Goal: Task Accomplishment & Management: Manage account settings

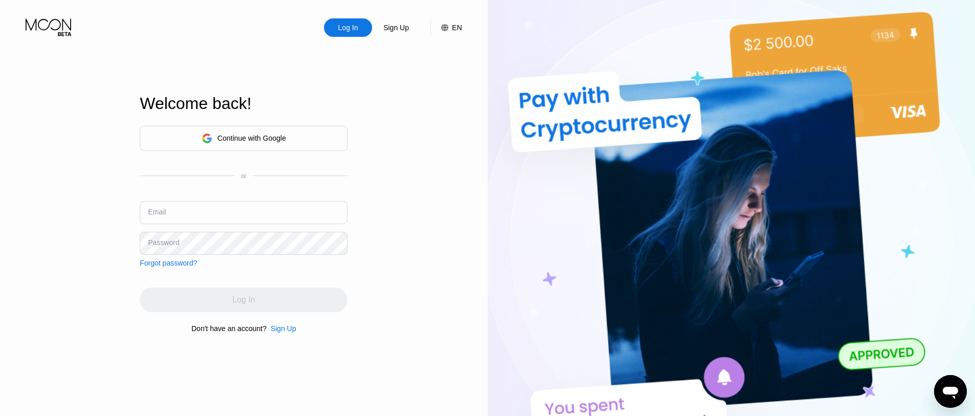
type input "[EMAIL_ADDRESS][DOMAIN_NAME]"
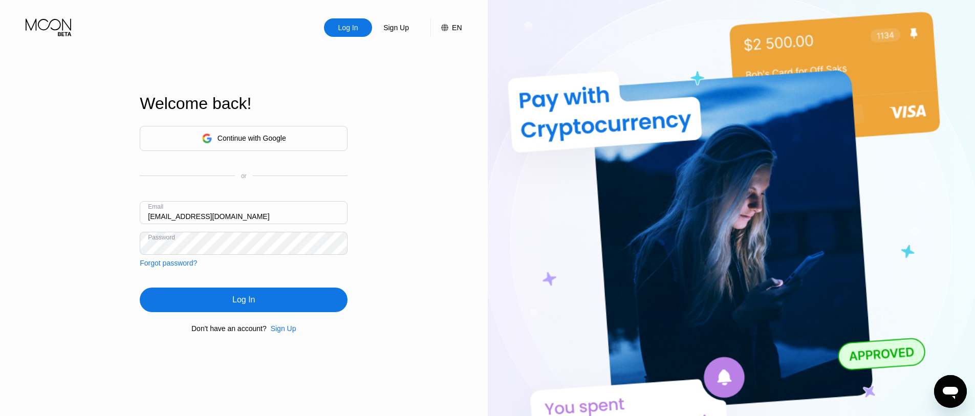
click at [260, 256] on div "Continue with Google or Email [EMAIL_ADDRESS][DOMAIN_NAME] Password Forgot pass…" at bounding box center [244, 196] width 208 height 141
click at [331, 301] on div "Log In" at bounding box center [244, 300] width 208 height 25
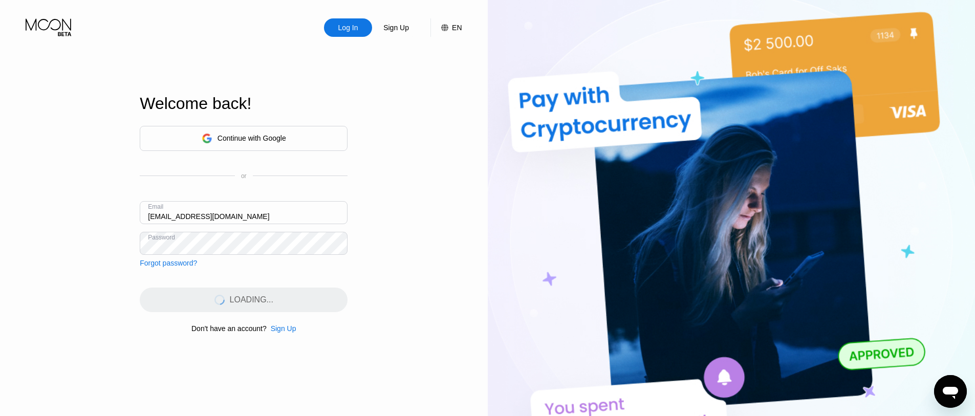
drag, startPoint x: 247, startPoint y: 220, endPoint x: 124, endPoint y: 209, distance: 123.2
click at [124, 209] on div "Log In Sign Up EN Language Select an item Save Welcome back! Continue with Goog…" at bounding box center [244, 228] width 488 height 457
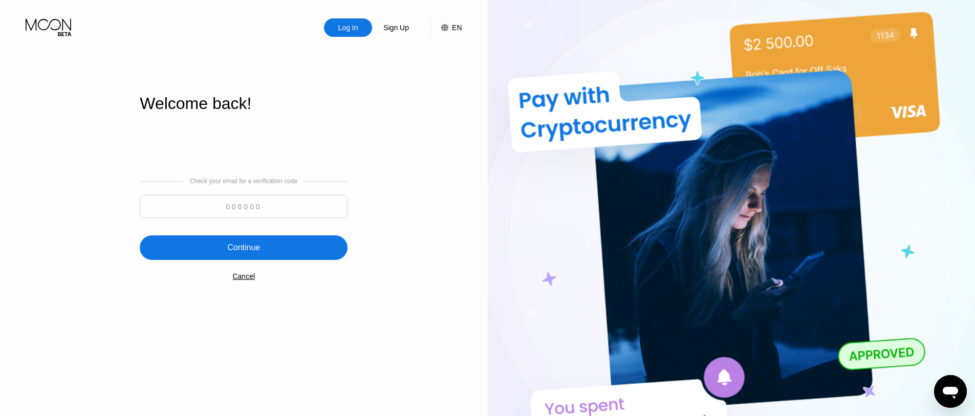
drag, startPoint x: 142, startPoint y: 235, endPoint x: 150, endPoint y: 241, distance: 9.9
click at [146, 238] on div "Check your email for a verification code Continue Cancel" at bounding box center [244, 229] width 208 height 208
click at [241, 207] on input at bounding box center [244, 206] width 208 height 23
paste input "156968"
type input "156968"
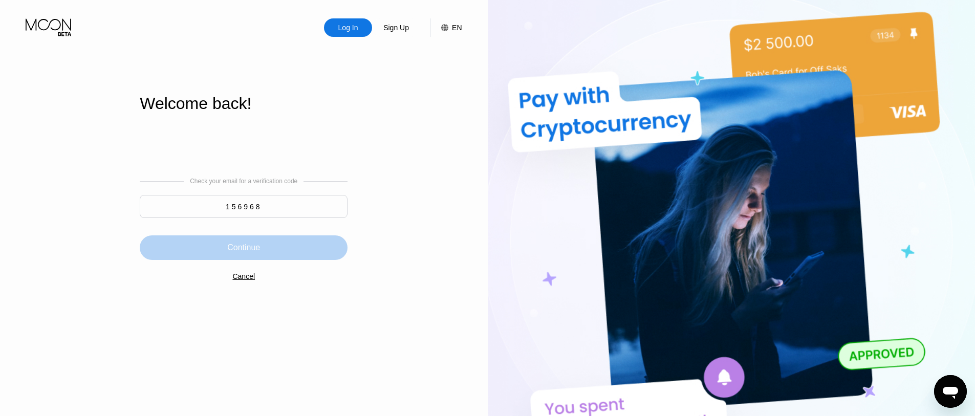
click at [205, 247] on div "Continue" at bounding box center [244, 247] width 208 height 25
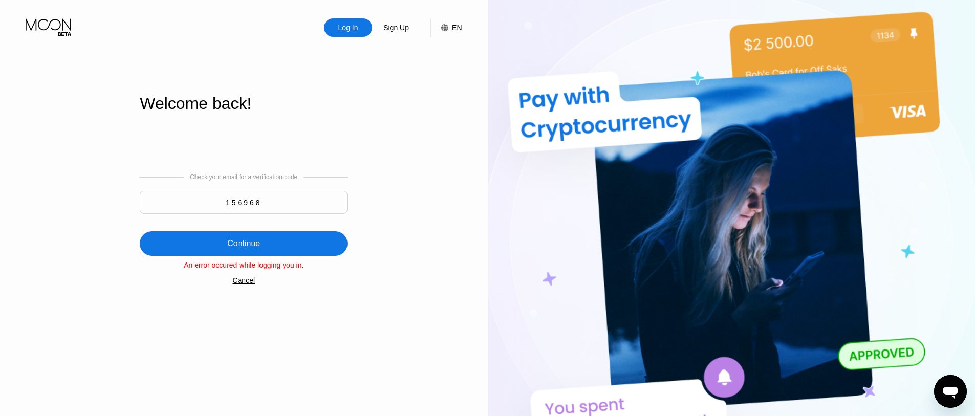
click at [233, 195] on input "156968" at bounding box center [244, 202] width 208 height 23
click at [245, 280] on div "Cancel" at bounding box center [243, 280] width 23 height 8
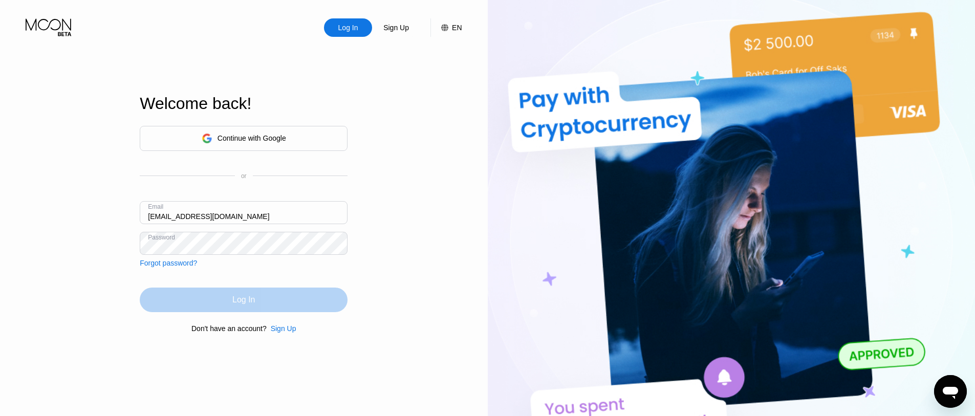
drag, startPoint x: 210, startPoint y: 301, endPoint x: 198, endPoint y: 297, distance: 13.1
click at [210, 301] on div "Log In" at bounding box center [244, 300] width 208 height 25
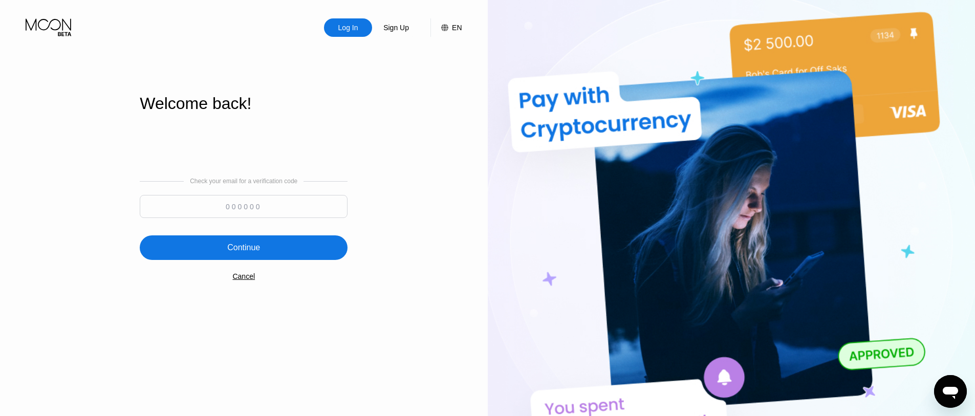
click at [289, 201] on input at bounding box center [244, 206] width 208 height 23
paste input "539827"
type input "539827"
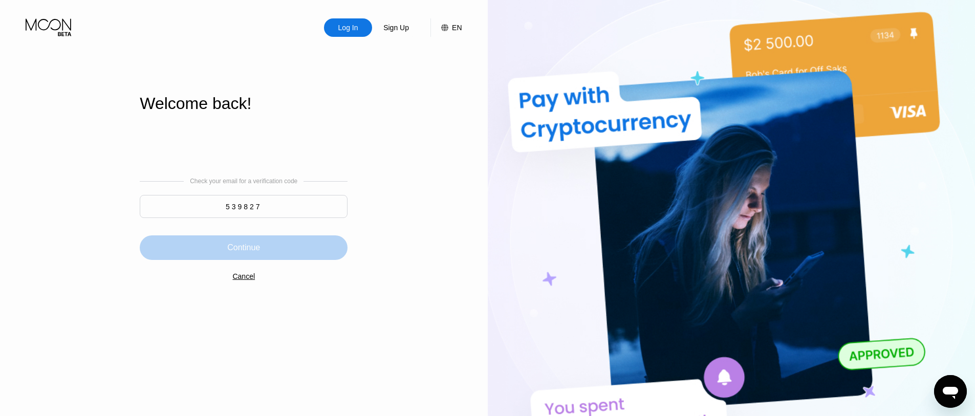
click at [230, 243] on div "Continue" at bounding box center [244, 247] width 208 height 25
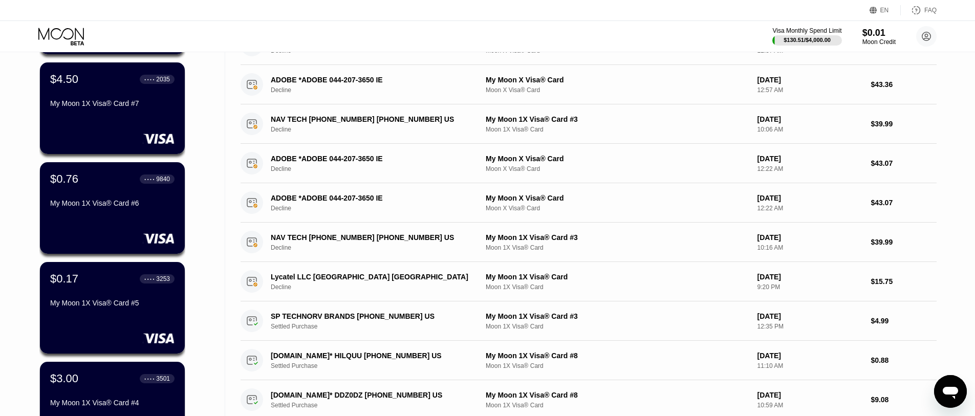
scroll to position [256, 0]
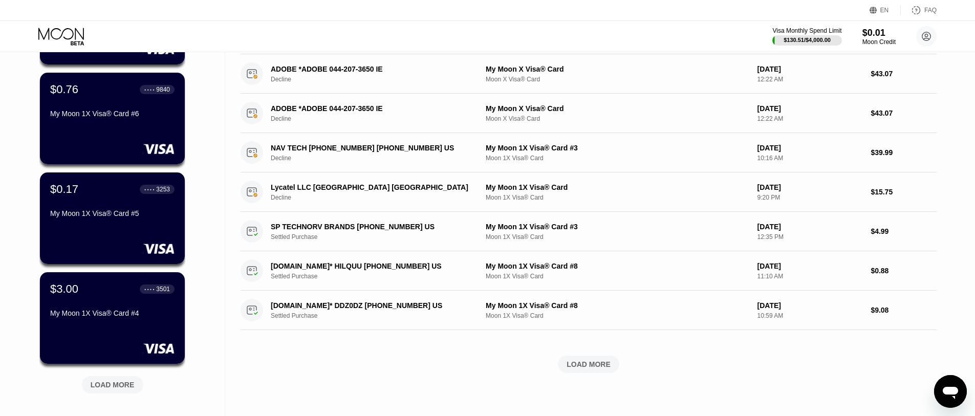
click at [108, 398] on div "$15.04 ● ● ● ● 7078 My Moon 1X Visa® Card #8 $4.50 ● ● ● ● 2035 My Moon 1X Visa…" at bounding box center [112, 133] width 146 height 552
click at [111, 386] on div "LOAD MORE" at bounding box center [113, 384] width 44 height 9
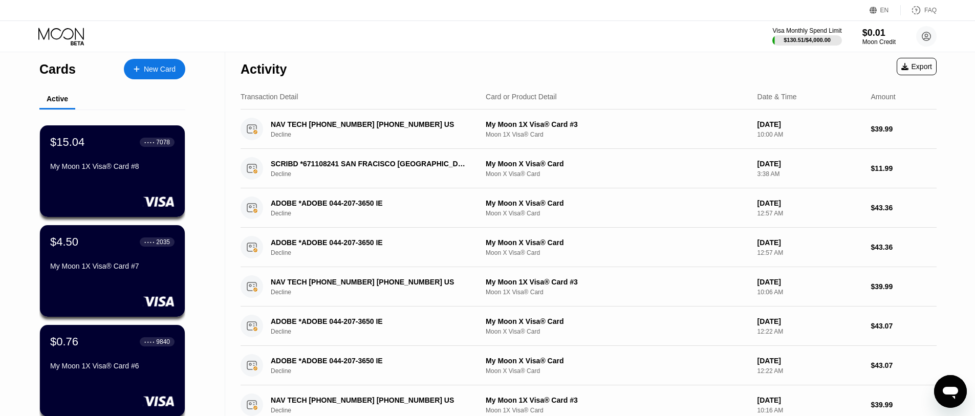
scroll to position [0, 0]
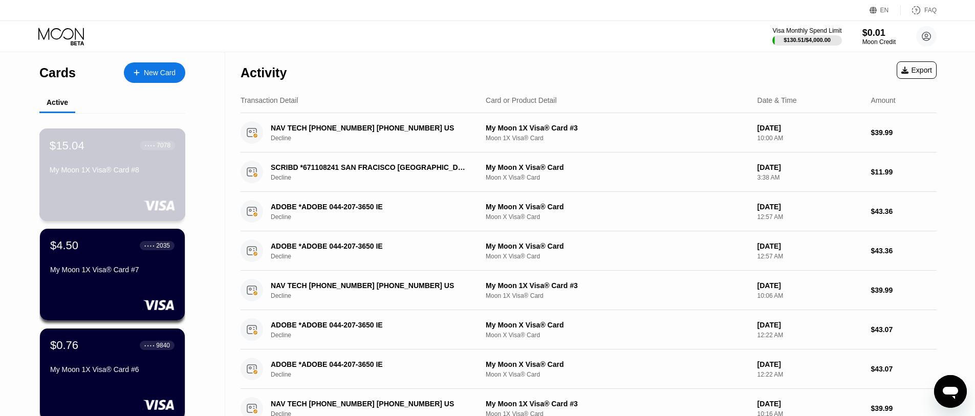
click at [103, 178] on div "My Moon 1X Visa® Card #8" at bounding box center [112, 172] width 125 height 12
